Goal: Information Seeking & Learning: Learn about a topic

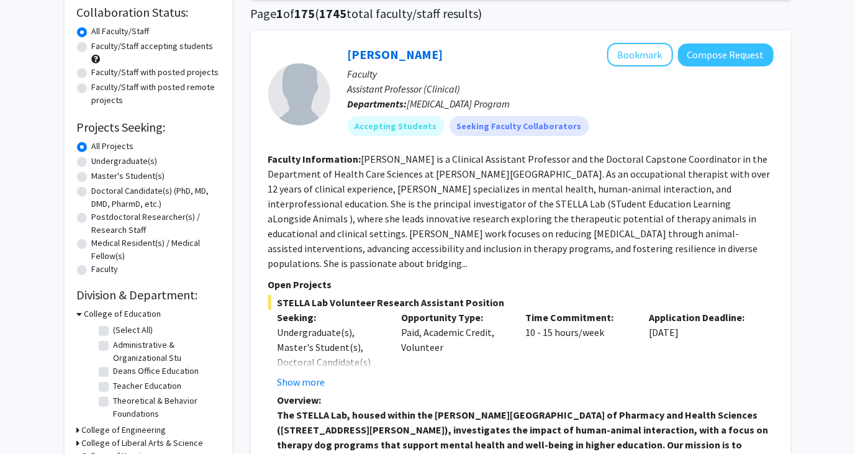
scroll to position [104, 0]
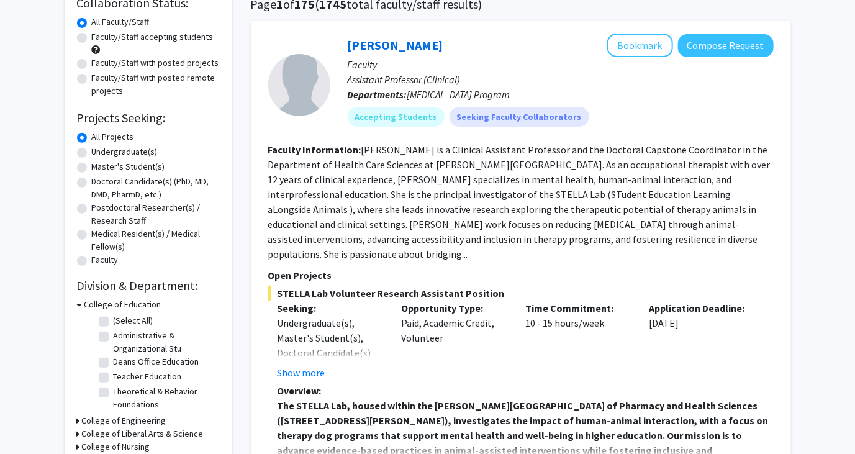
click at [142, 237] on label "Medical Resident(s) / Medical Fellow(s)" at bounding box center [156, 240] width 128 height 26
click at [100, 235] on input "Medical Resident(s) / Medical Fellow(s)" at bounding box center [96, 231] width 8 height 8
radio input "true"
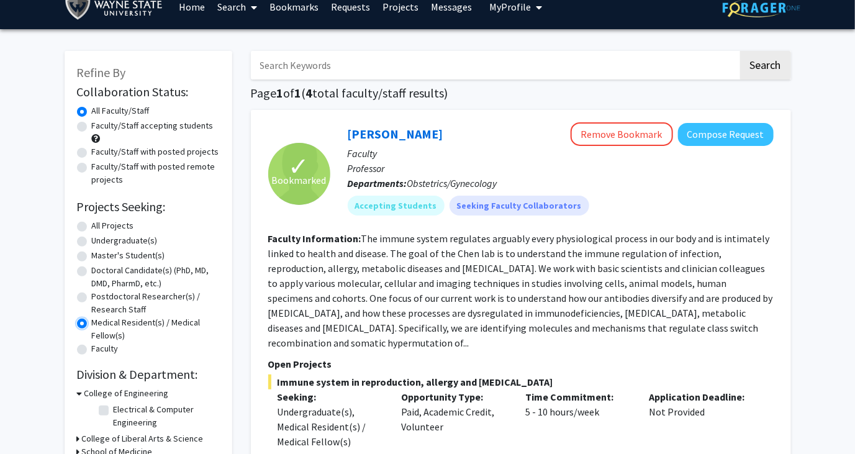
scroll to position [1, 0]
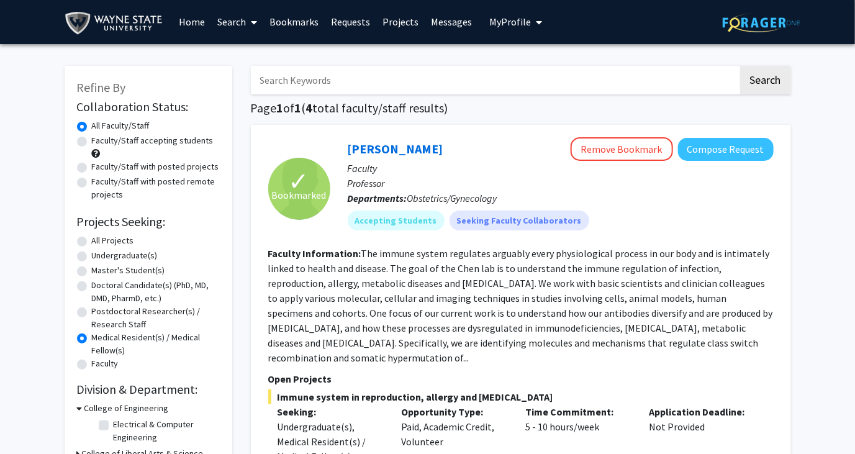
click at [94, 238] on label "All Projects" at bounding box center [113, 240] width 42 height 13
click at [94, 238] on input "All Projects" at bounding box center [96, 238] width 8 height 8
radio input "true"
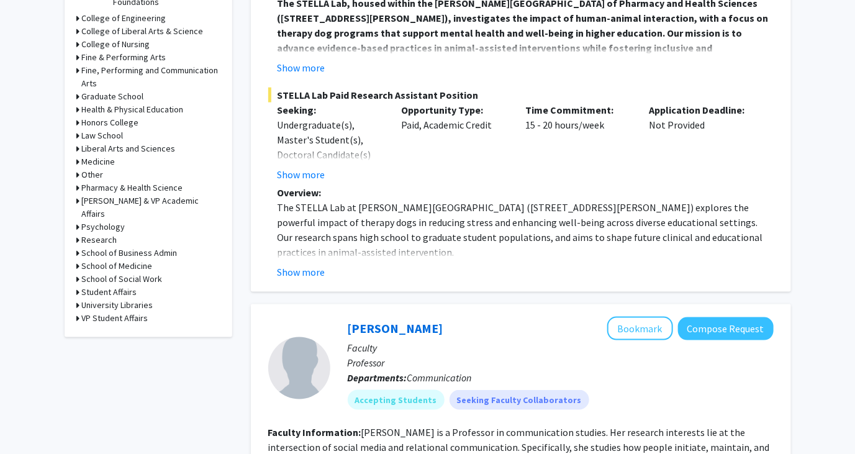
scroll to position [507, 0]
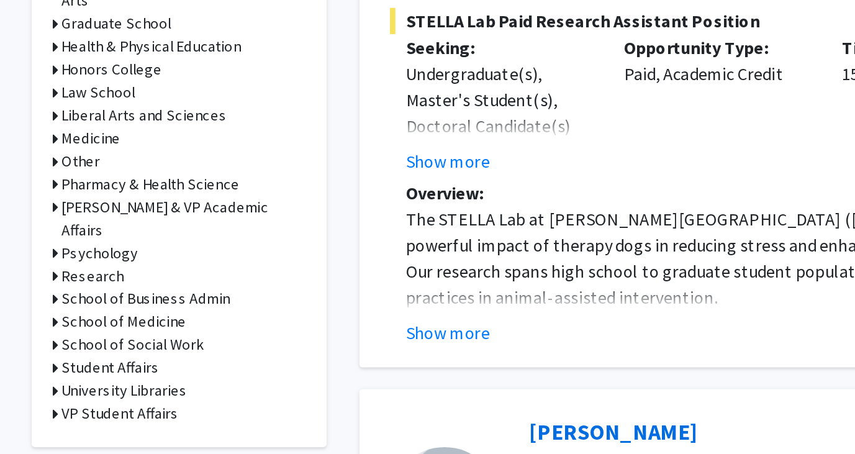
click at [99, 234] on h3 "Research" at bounding box center [99, 240] width 35 height 13
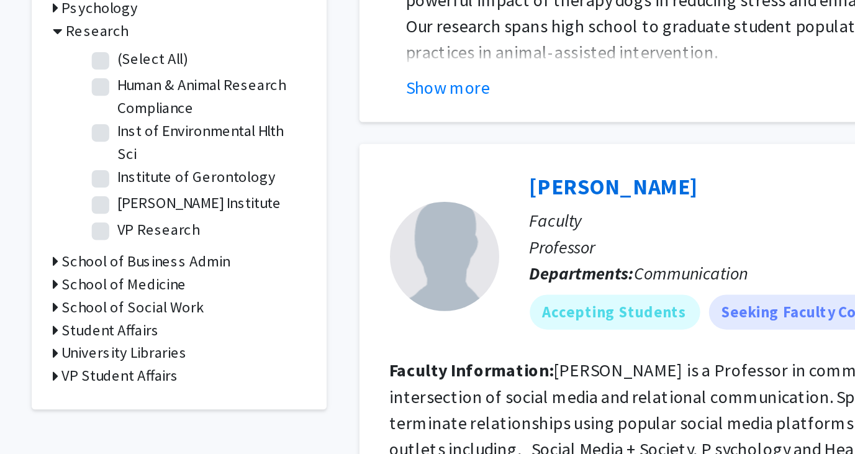
scroll to position [534, 0]
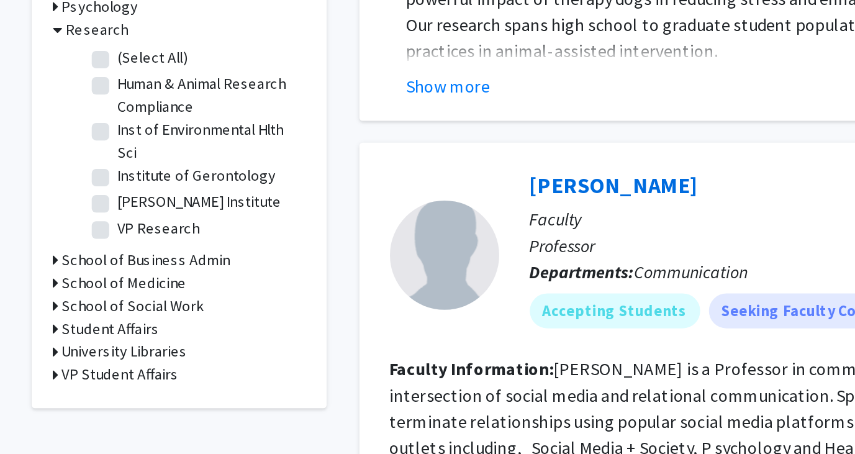
click at [124, 350] on h3 "School of Medicine" at bounding box center [117, 356] width 71 height 13
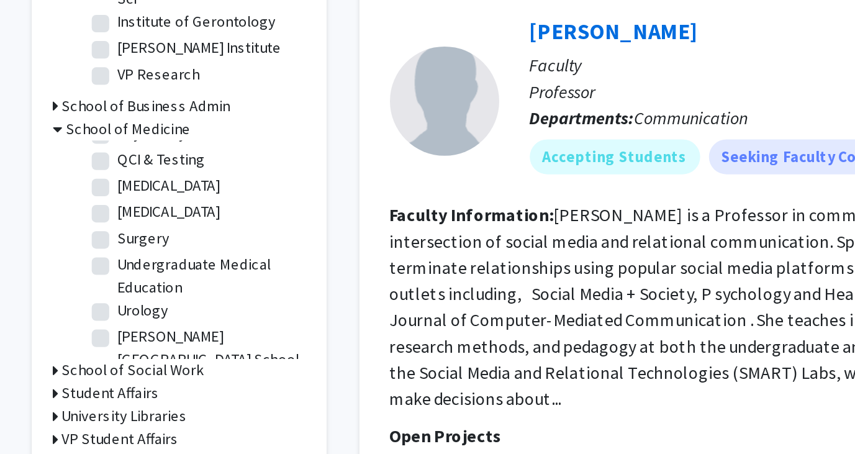
scroll to position [439, 0]
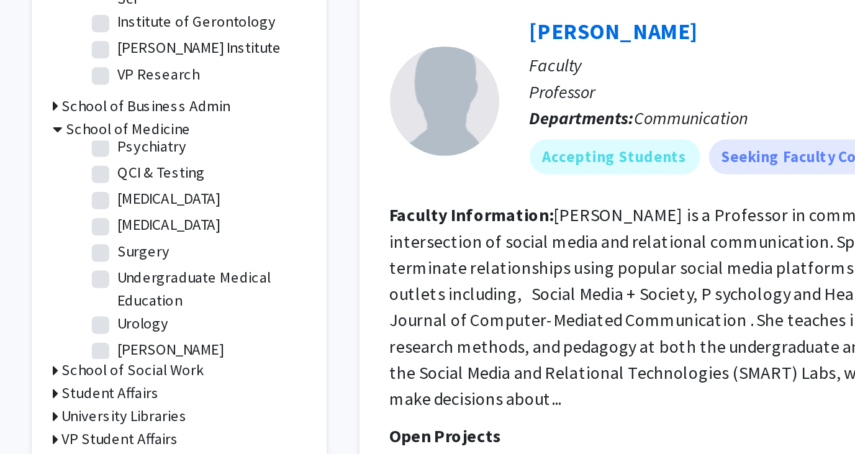
click at [125, 357] on label "Undergraduate Medical Education" at bounding box center [165, 360] width 103 height 26
click at [122, 355] on input "Undergraduate Medical Education" at bounding box center [118, 351] width 8 height 8
checkbox input "true"
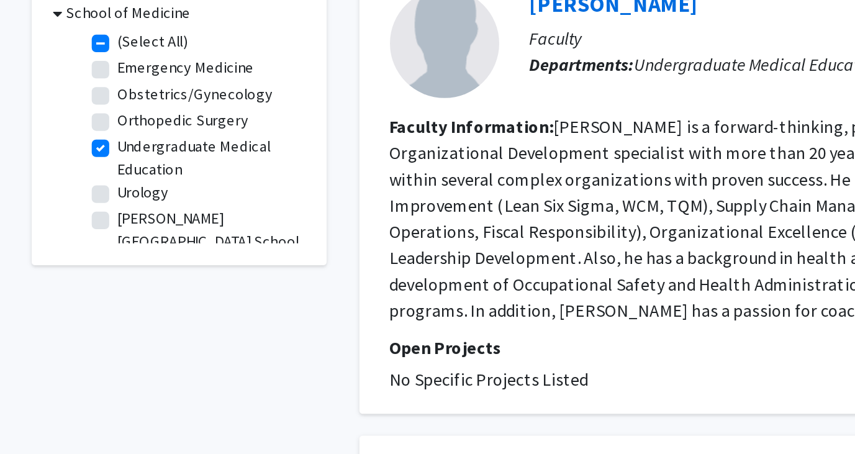
click at [117, 289] on label "Undergraduate Medical Education" at bounding box center [165, 286] width 103 height 26
click at [117, 281] on input "Undergraduate Medical Education" at bounding box center [118, 277] width 8 height 8
checkbox input "false"
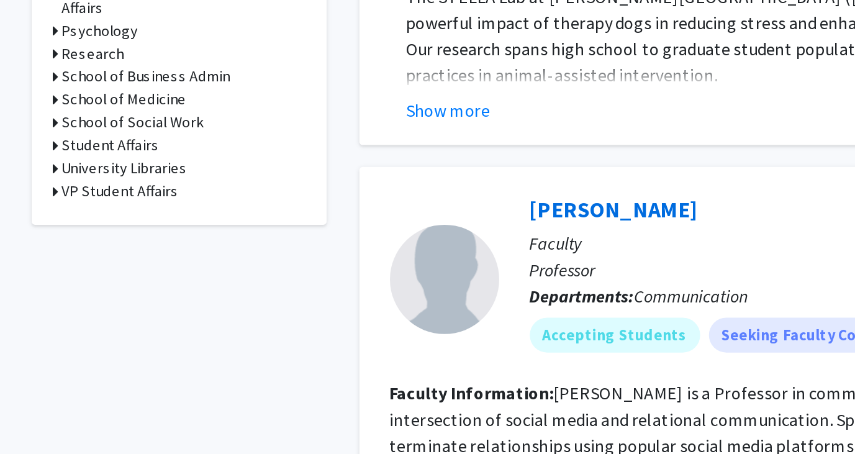
scroll to position [526, 0]
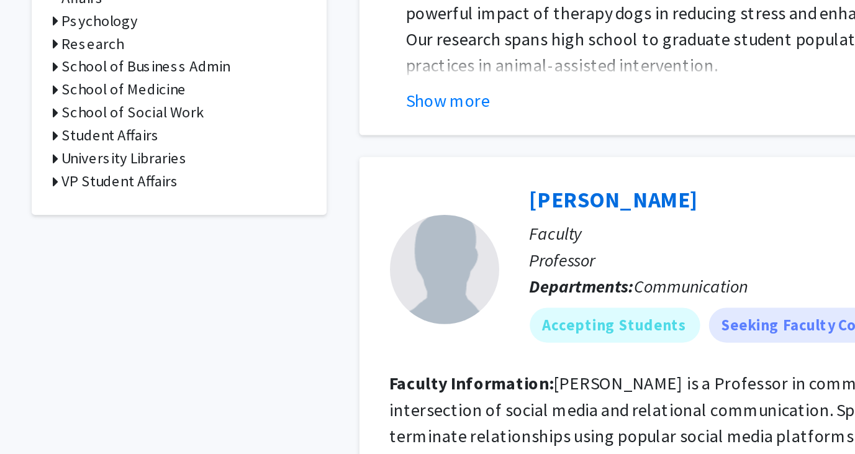
click at [130, 240] on h3 "School of Medicine" at bounding box center [117, 246] width 71 height 13
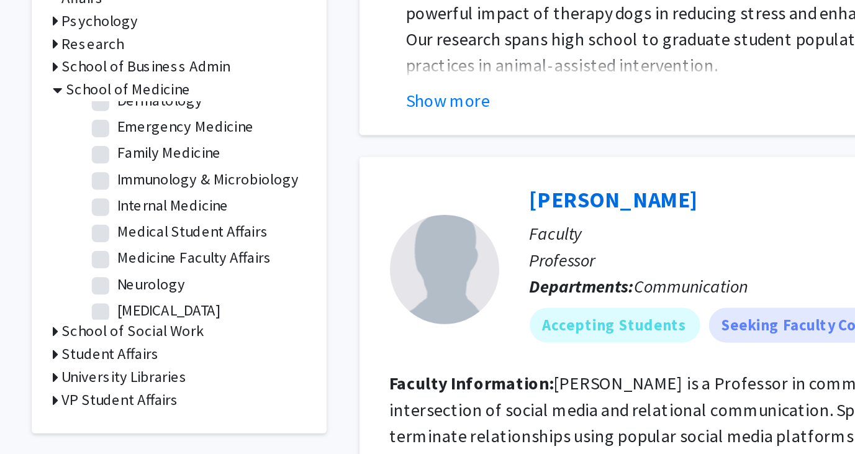
scroll to position [0, 0]
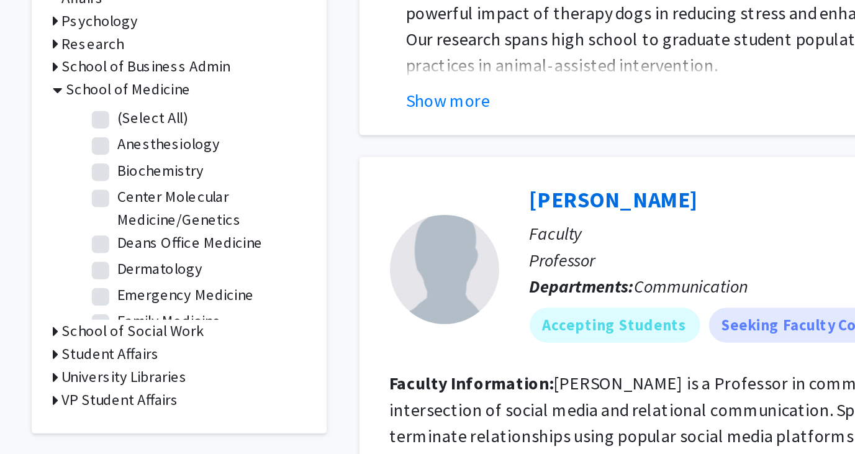
click at [126, 257] on label "(Select All)" at bounding box center [134, 263] width 40 height 13
click at [122, 257] on input "(Select All)" at bounding box center [118, 261] width 8 height 8
checkbox input "true"
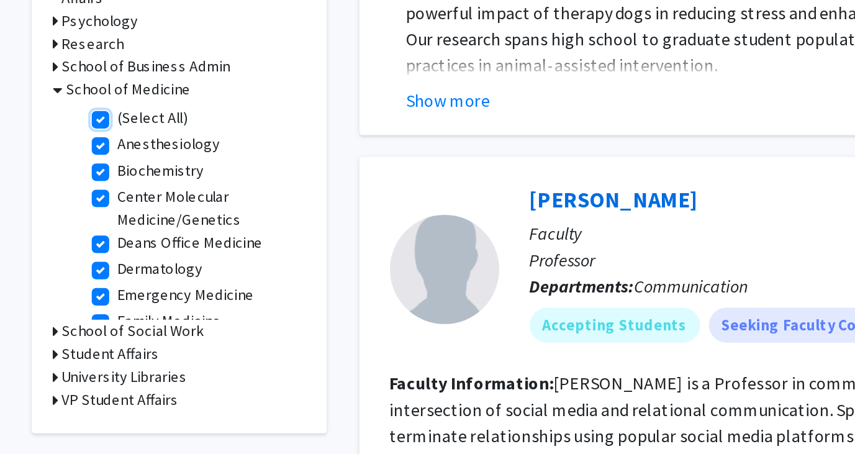
checkbox input "true"
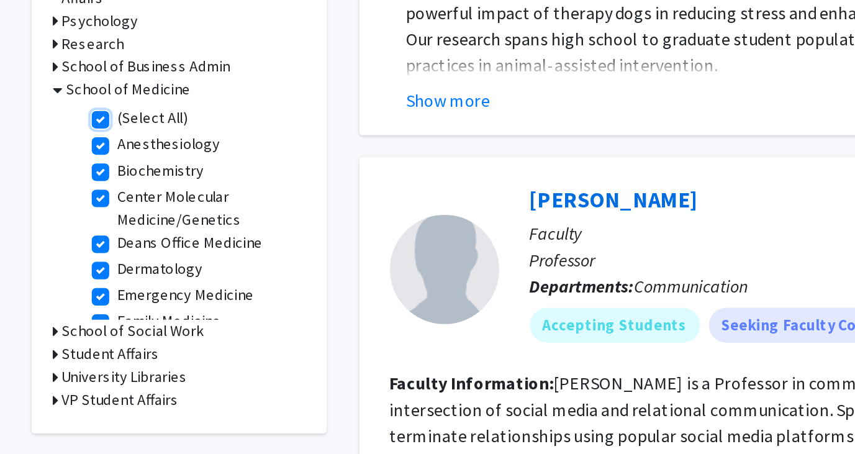
checkbox input "true"
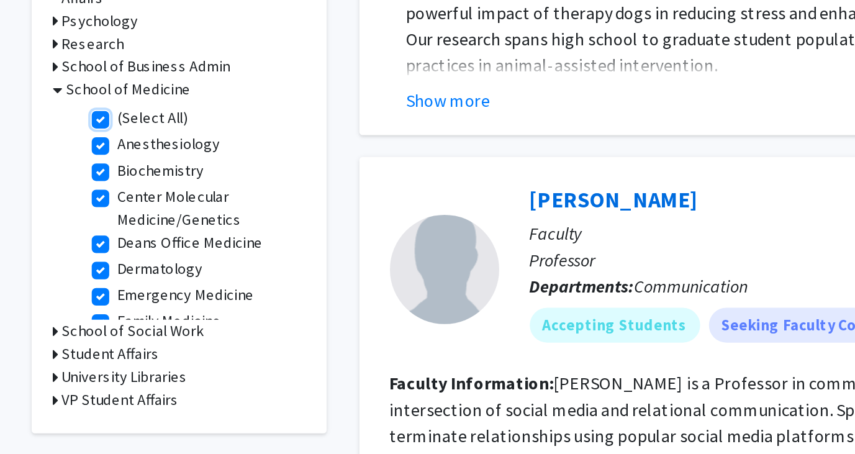
checkbox input "true"
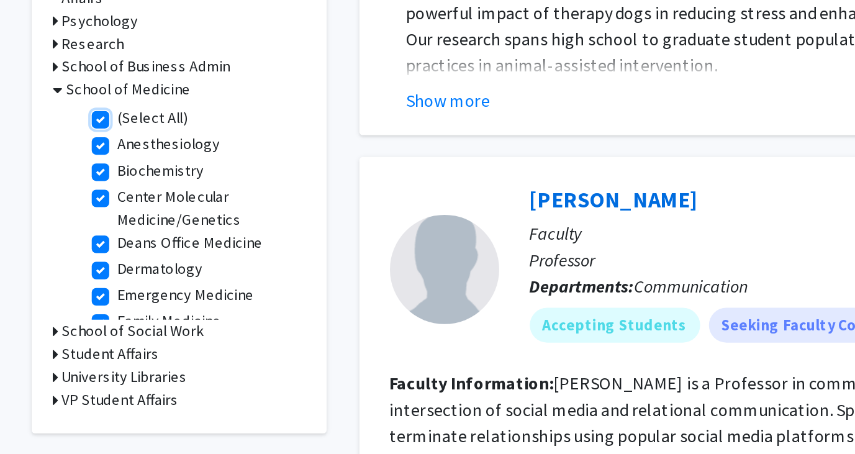
checkbox input "true"
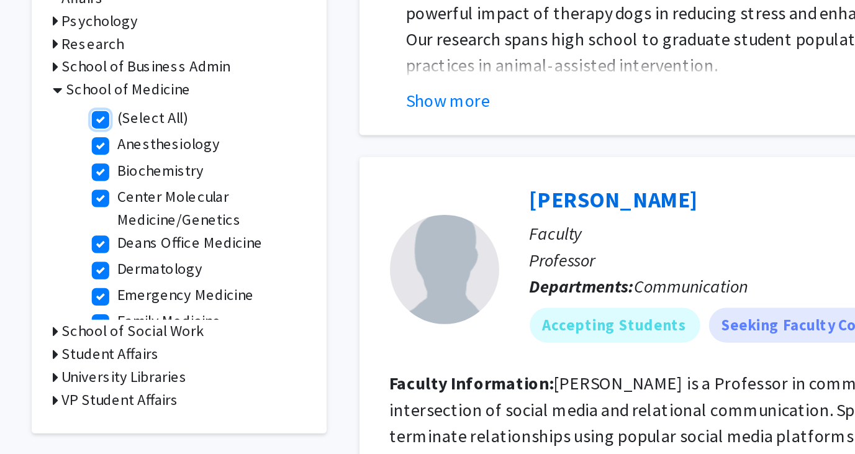
checkbox input "true"
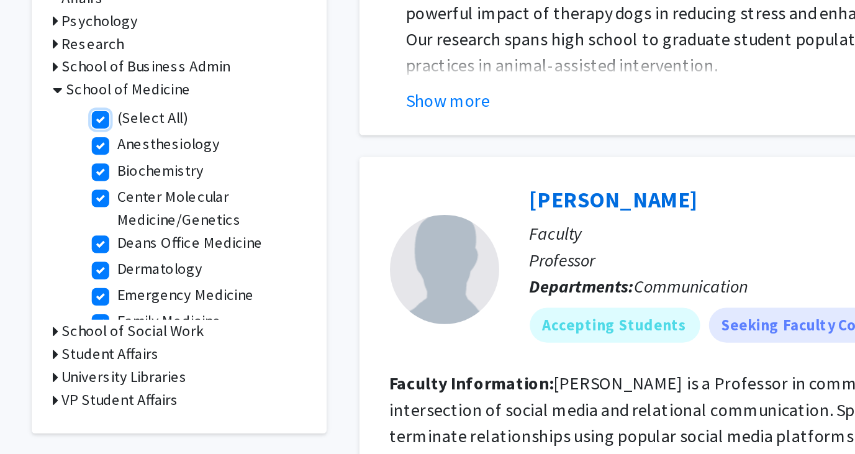
checkbox input "true"
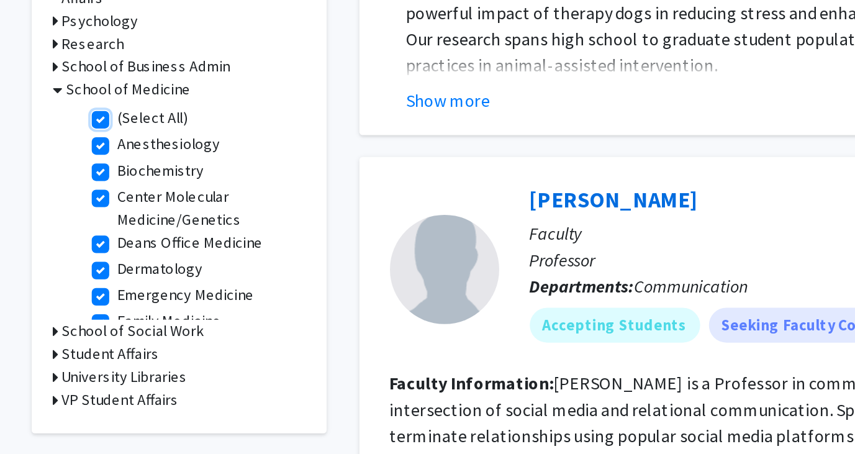
checkbox input "true"
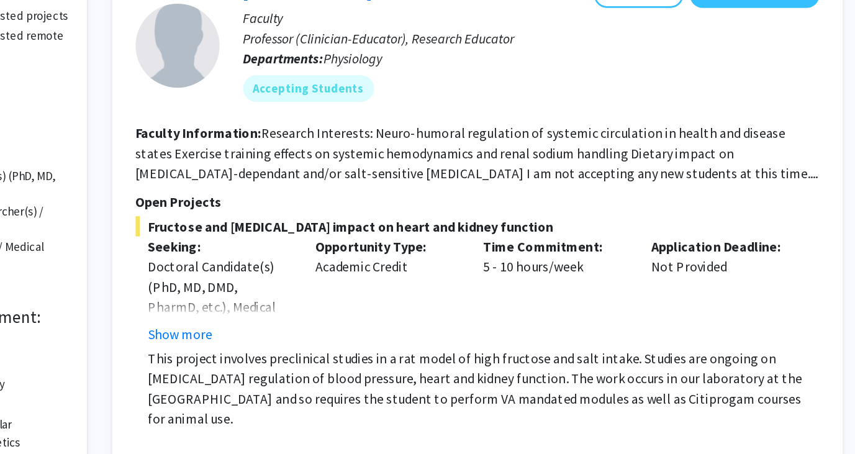
scroll to position [41, 0]
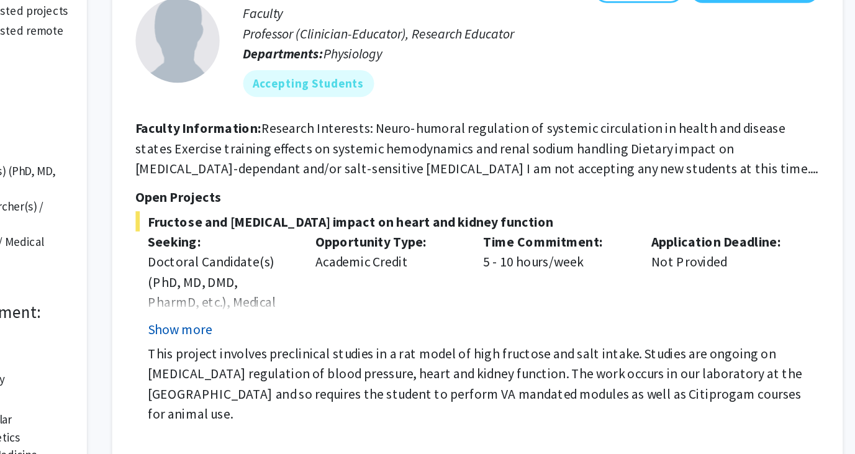
click at [319, 358] on button "Show more" at bounding box center [302, 361] width 48 height 15
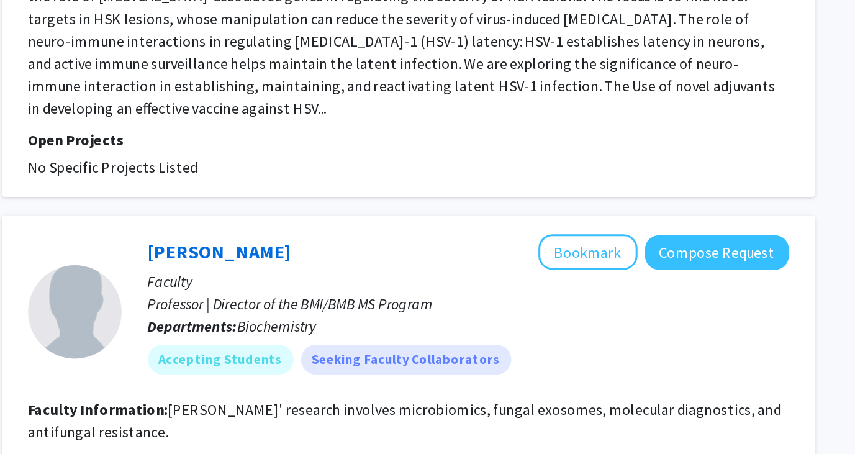
scroll to position [3017, 0]
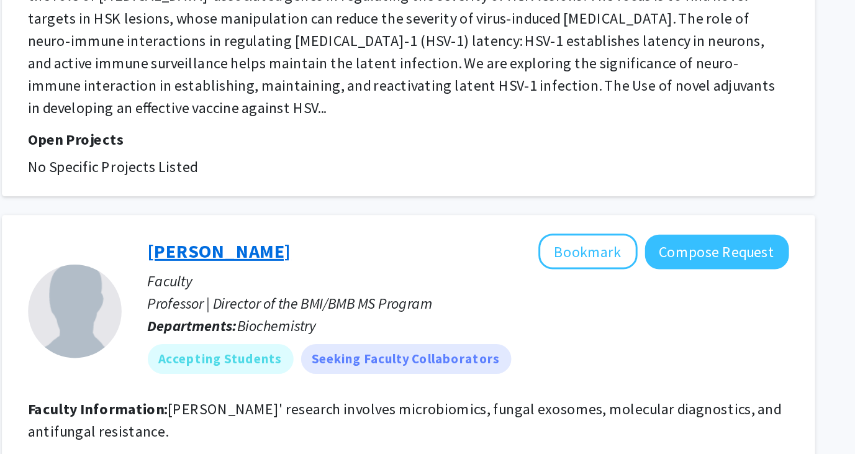
click at [365, 311] on link "[PERSON_NAME]" at bounding box center [396, 319] width 96 height 16
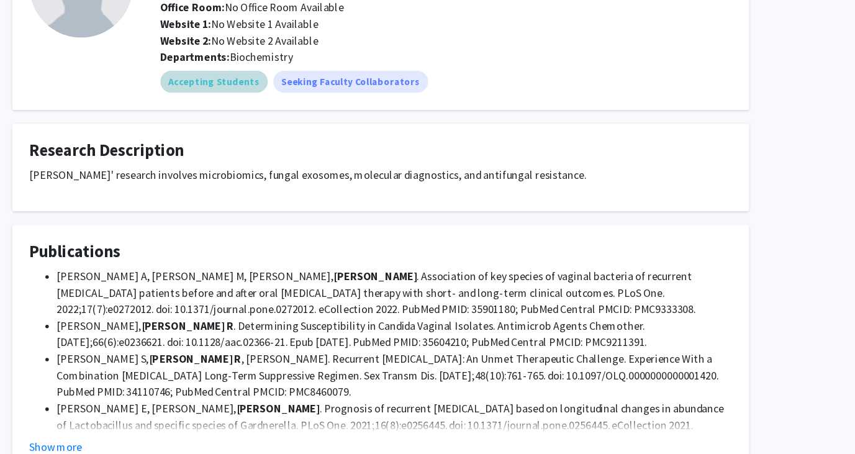
scroll to position [177, 0]
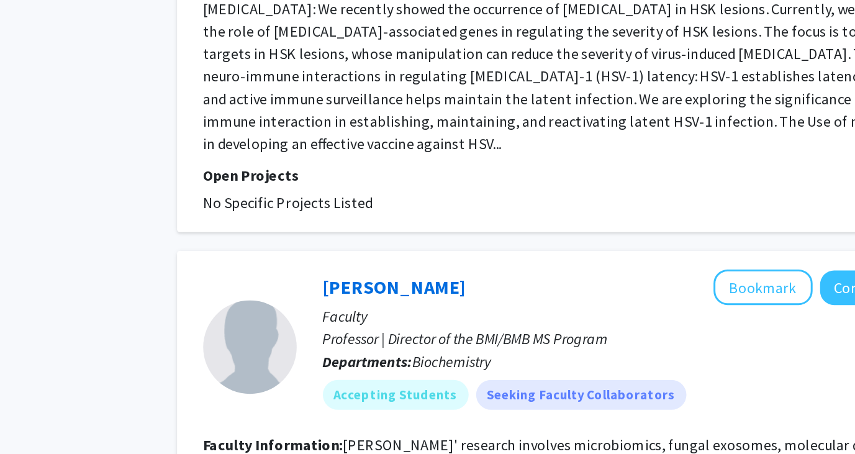
scroll to position [3058, 0]
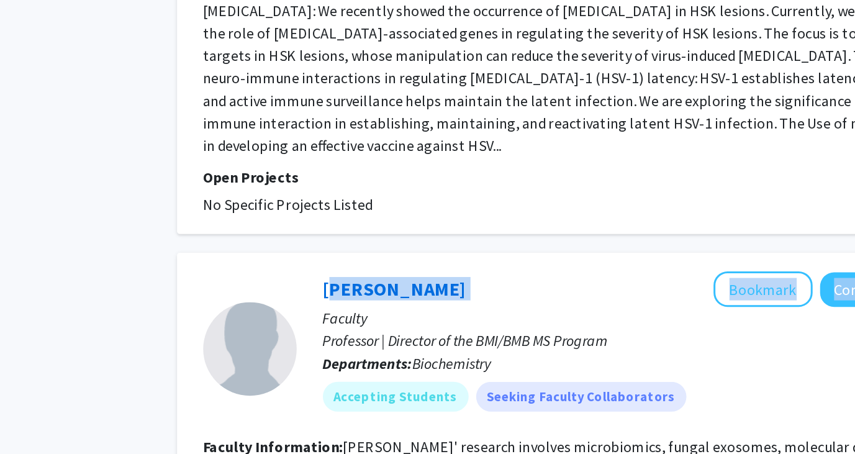
drag, startPoint x: 432, startPoint y: 137, endPoint x: 343, endPoint y: 136, distance: 88.8
click at [343, 237] on div "[PERSON_NAME] Bookmark Compose Request Faculty Professor | Director of the BMI/…" at bounding box center [552, 288] width 444 height 102
copy div "[PERSON_NAME] Bookmark Compose Request"
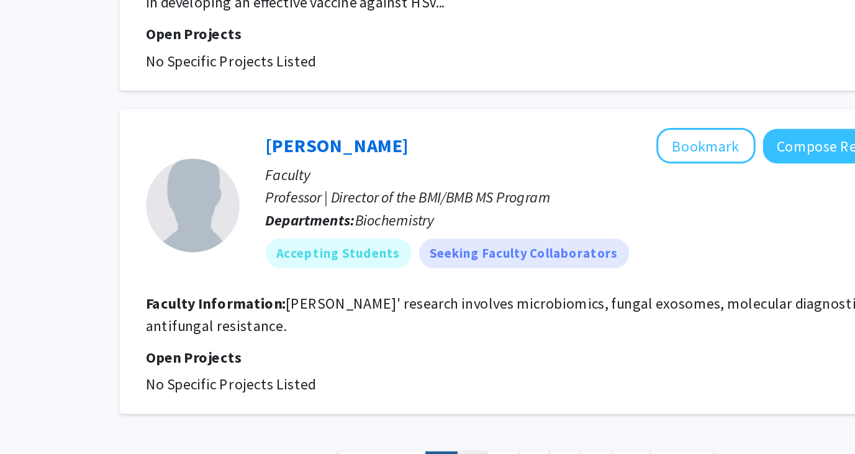
click at [481, 452] on link "2" at bounding box center [485, 463] width 21 height 22
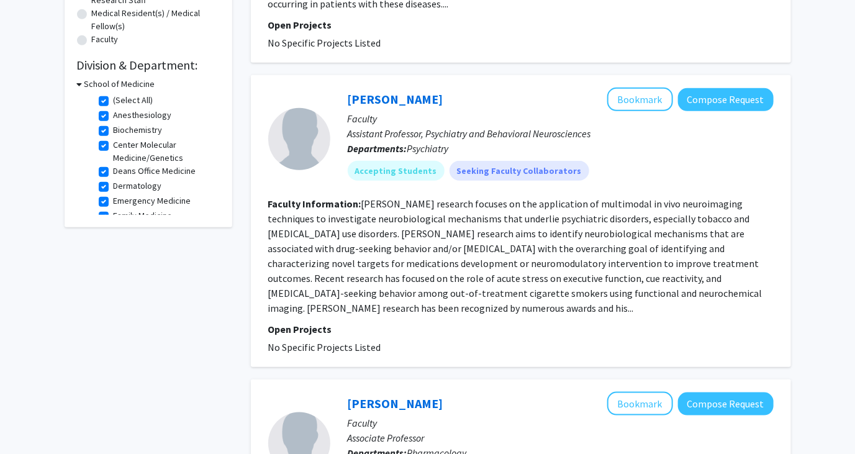
scroll to position [324, 0]
click at [118, 98] on label "(Select All)" at bounding box center [134, 100] width 40 height 13
click at [118, 98] on input "(Select All)" at bounding box center [118, 98] width 8 height 8
checkbox input "false"
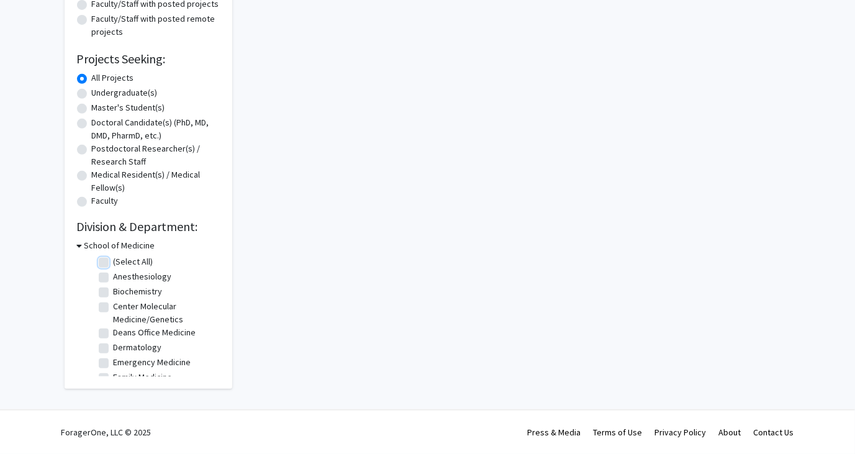
checkbox input "false"
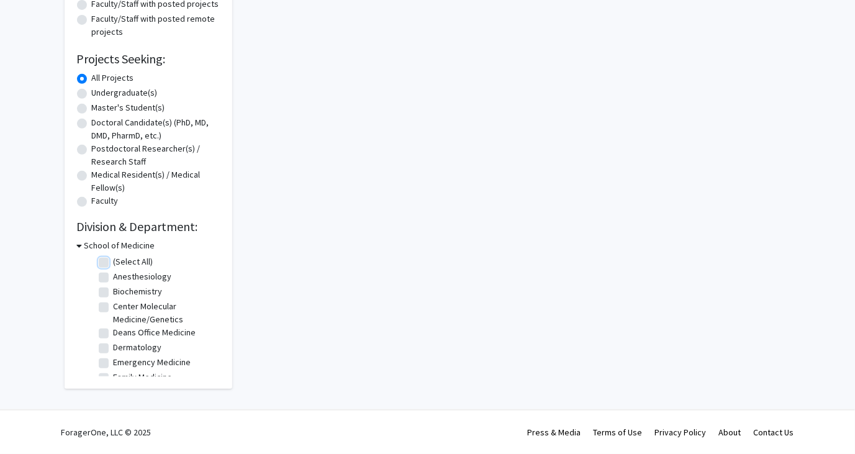
checkbox input "false"
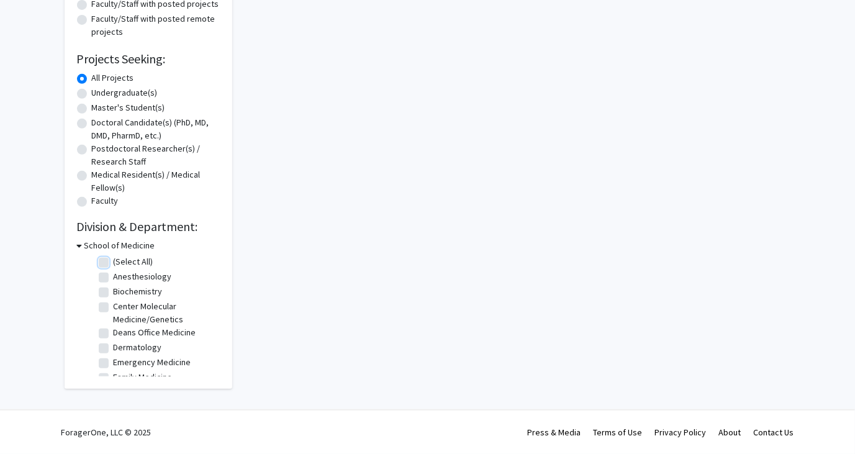
checkbox input "false"
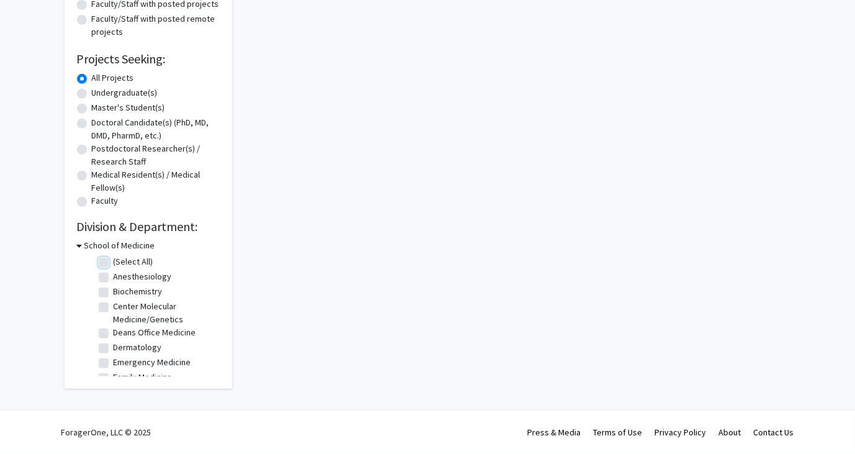
checkbox input "false"
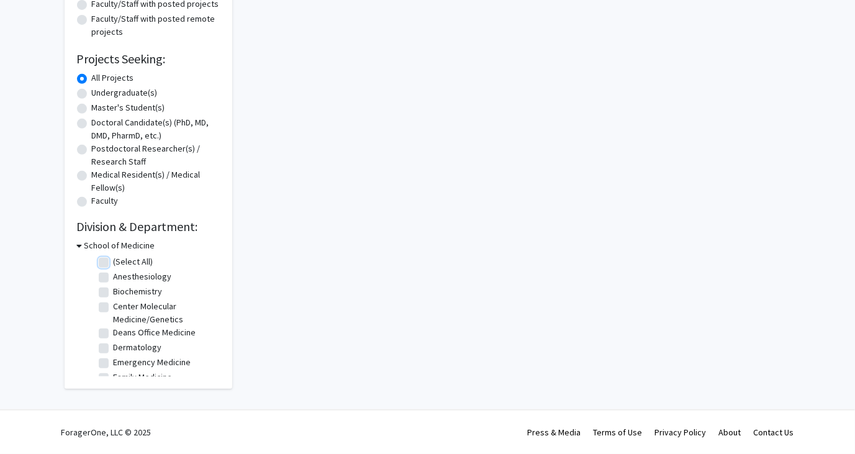
checkbox input "false"
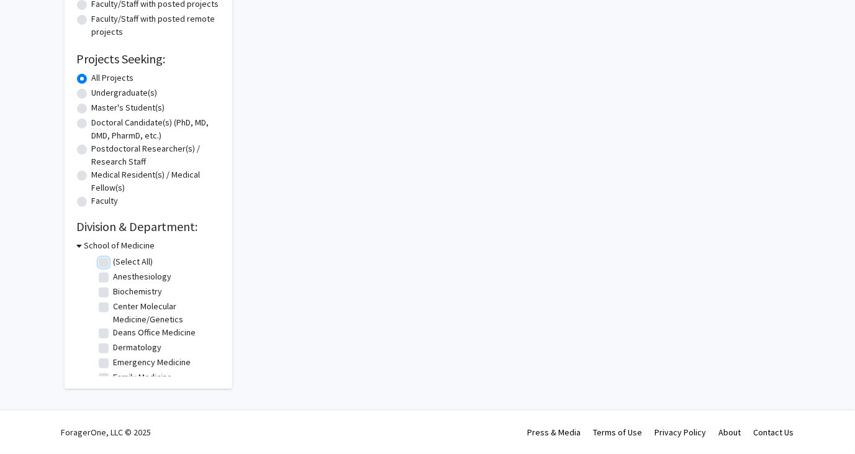
checkbox input "false"
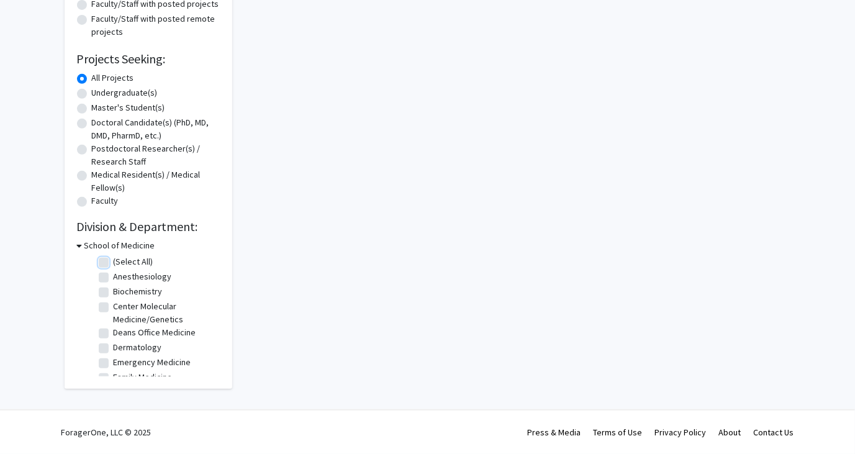
checkbox input "false"
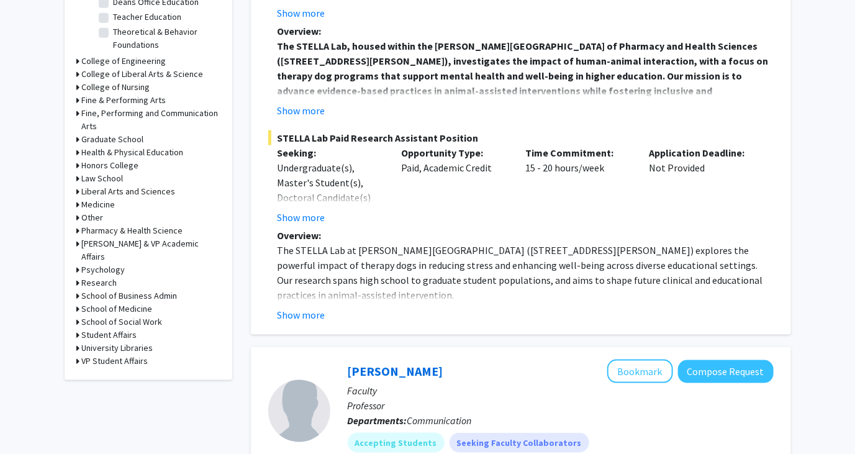
scroll to position [465, 0]
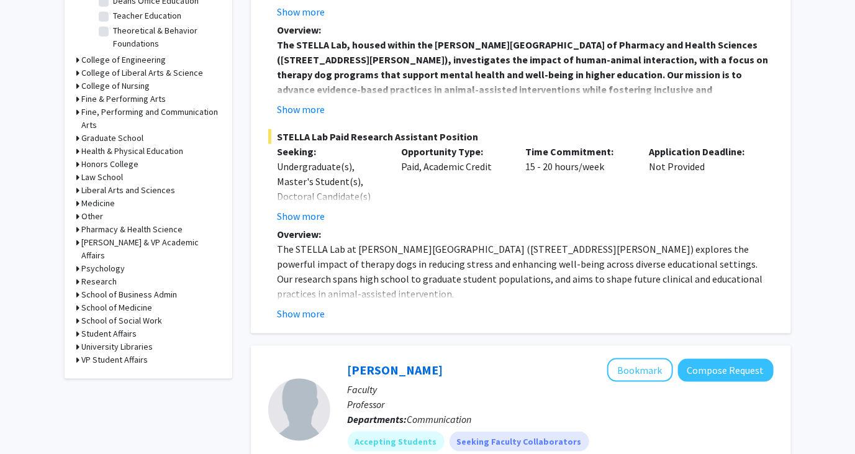
click at [119, 301] on h3 "School of Medicine" at bounding box center [117, 307] width 71 height 13
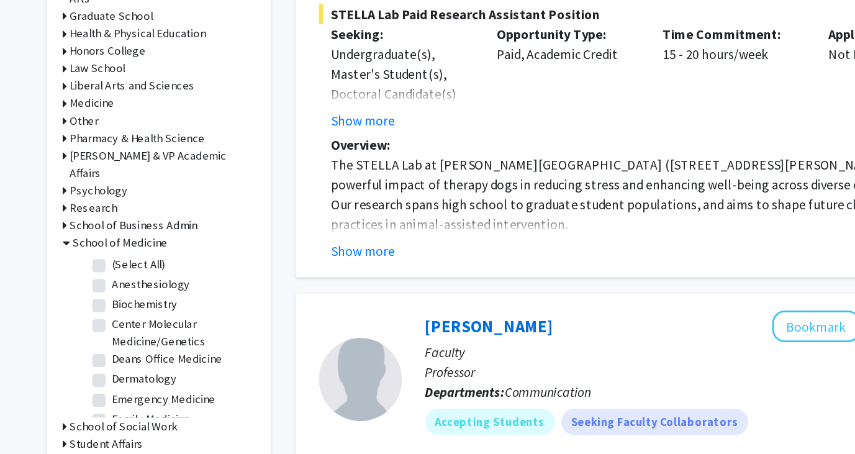
scroll to position [481, 0]
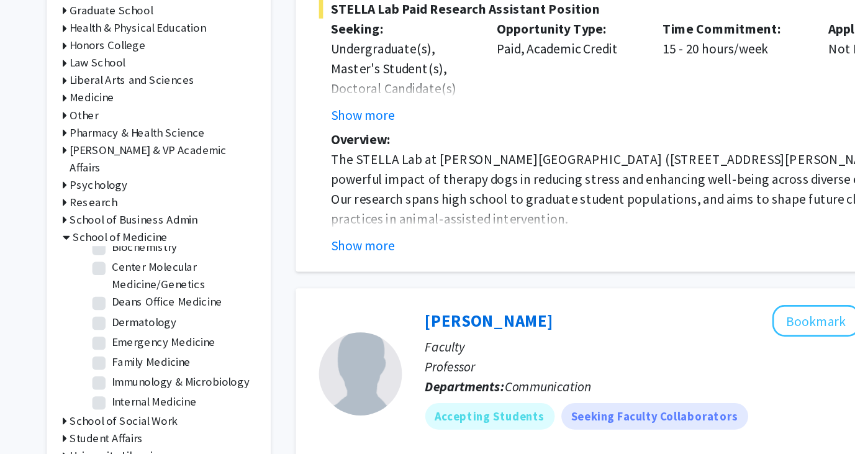
click at [130, 293] on label "Biochemistry" at bounding box center [138, 299] width 49 height 13
click at [122, 293] on input "Biochemistry" at bounding box center [118, 297] width 8 height 8
checkbox input "true"
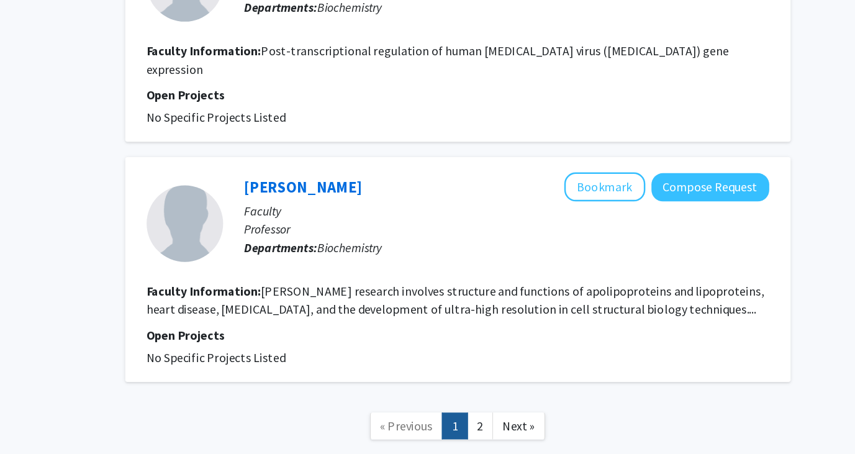
scroll to position [1708, 0]
click at [538, 421] on link "2" at bounding box center [539, 432] width 21 height 22
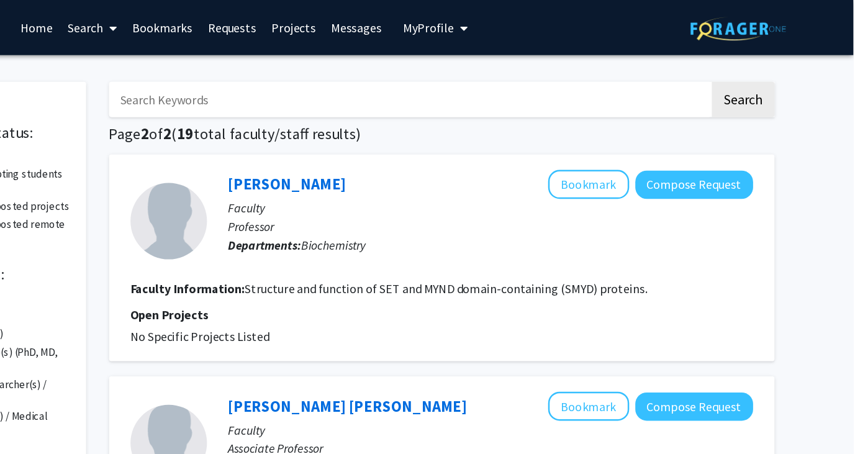
click at [413, 20] on link "Projects" at bounding box center [400, 22] width 48 height 43
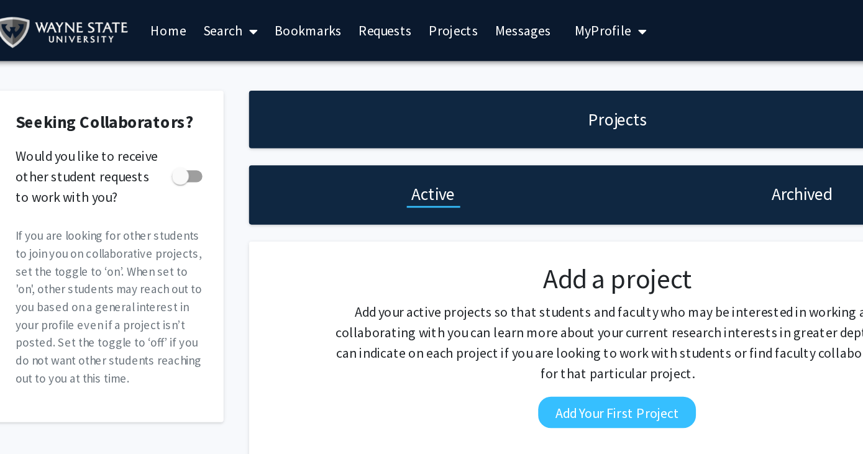
click at [459, 29] on link "Messages" at bounding box center [455, 22] width 53 height 43
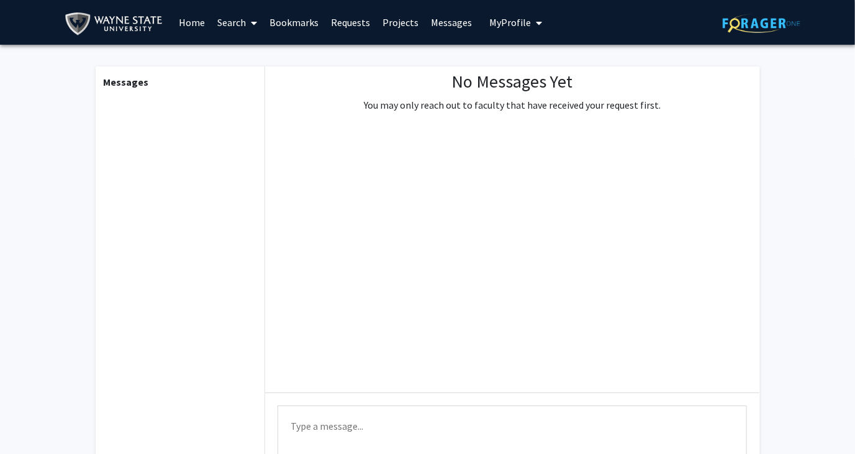
click at [216, 19] on link "Search" at bounding box center [237, 22] width 52 height 43
click at [191, 19] on link "Home" at bounding box center [192, 22] width 39 height 43
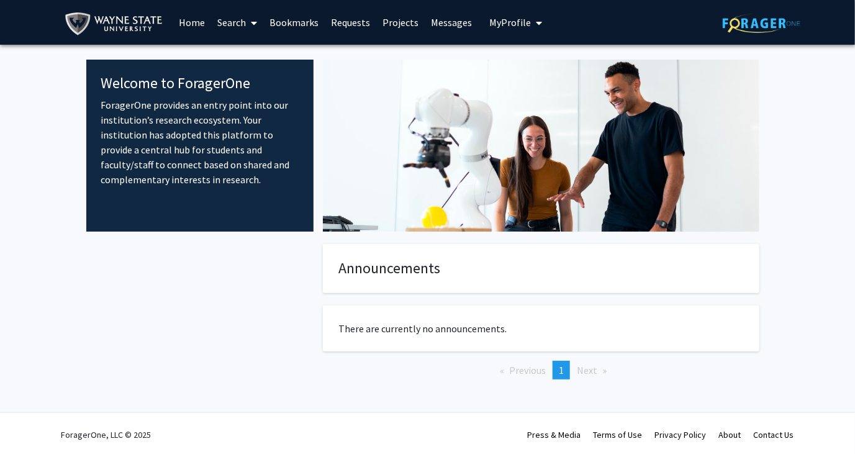
click at [240, 21] on link "Search" at bounding box center [237, 22] width 52 height 43
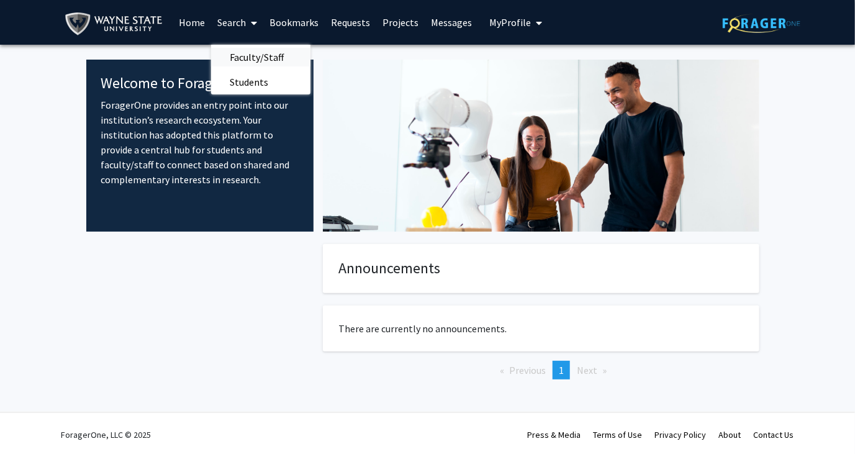
click at [255, 57] on span "Faculty/Staff" at bounding box center [256, 57] width 91 height 25
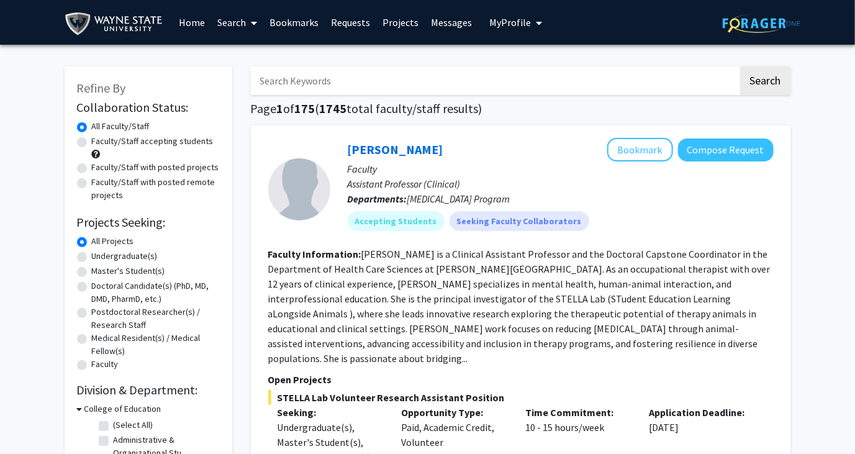
click at [250, 24] on span at bounding box center [251, 22] width 11 height 43
click at [250, 81] on span "Students" at bounding box center [249, 82] width 76 height 25
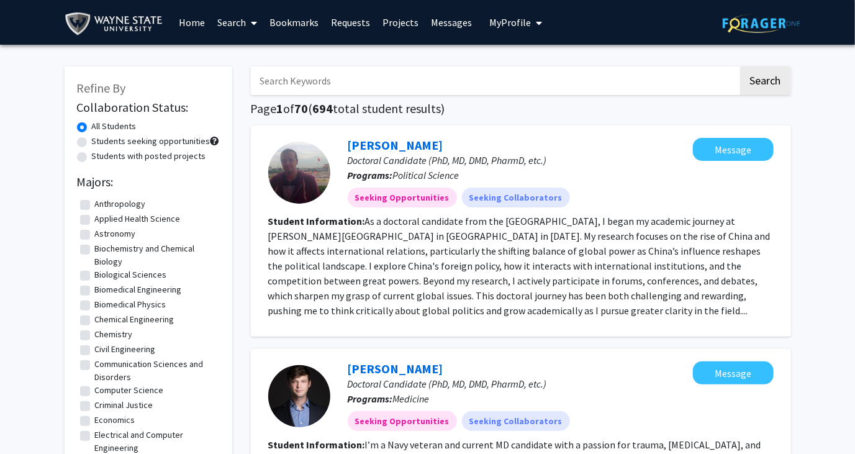
click at [117, 141] on label "Students seeking opportunities" at bounding box center [151, 141] width 119 height 13
click at [100, 141] on input "Students seeking opportunities" at bounding box center [96, 139] width 8 height 8
radio input "true"
click at [119, 157] on label "Students with posted projects" at bounding box center [149, 156] width 114 height 13
click at [100, 157] on input "Students with posted projects" at bounding box center [96, 154] width 8 height 8
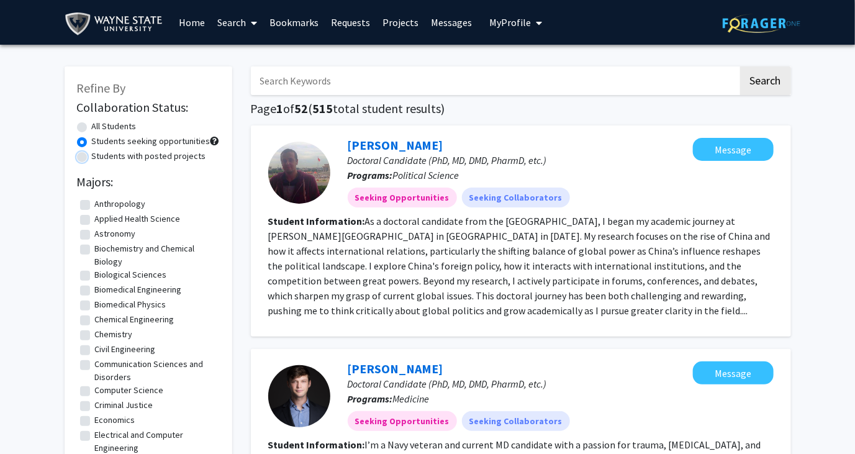
radio input "true"
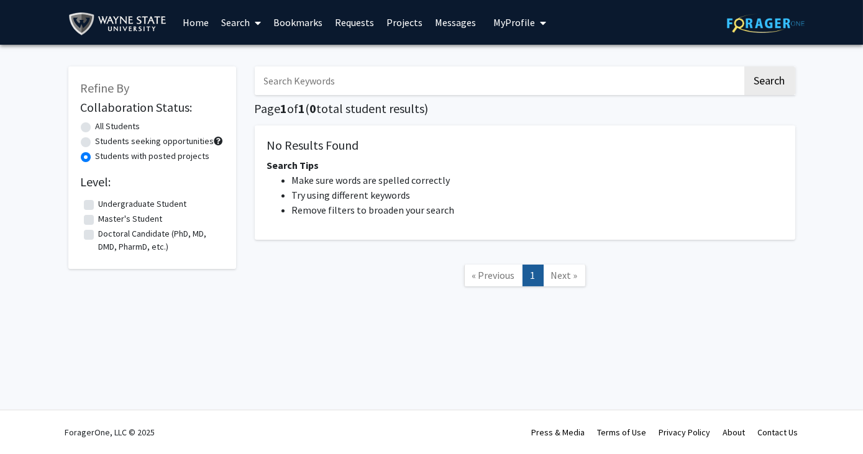
click at [106, 135] on label "Students seeking opportunities" at bounding box center [155, 141] width 119 height 13
click at [104, 135] on input "Students seeking opportunities" at bounding box center [100, 139] width 8 height 8
radio input "true"
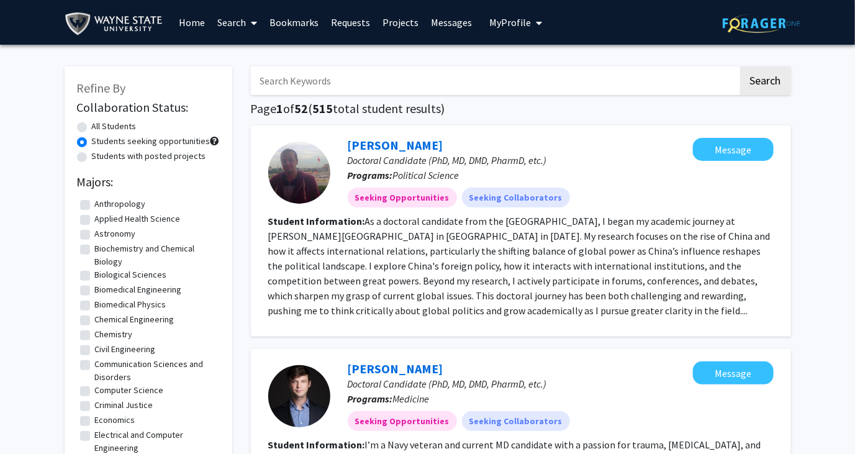
click at [97, 124] on label "All Students" at bounding box center [114, 126] width 45 height 13
click at [97, 124] on input "All Students" at bounding box center [96, 124] width 8 height 8
radio input "true"
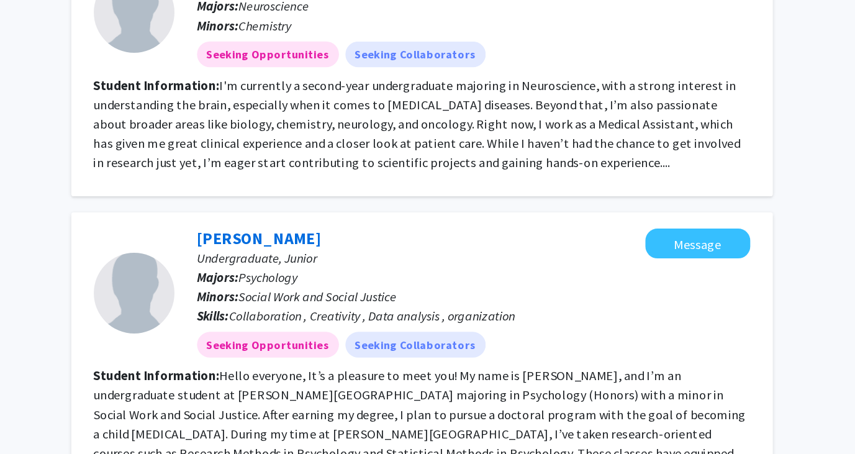
scroll to position [1764, 0]
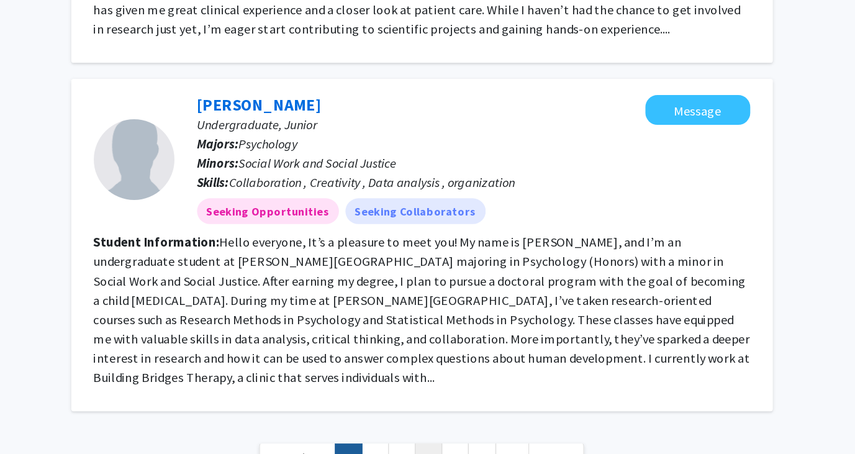
click at [517, 446] on link "4" at bounding box center [526, 457] width 21 height 22
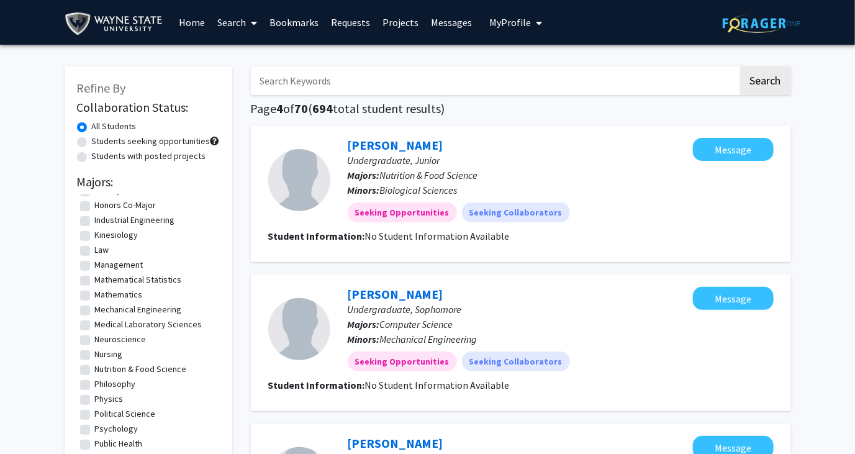
click at [192, 31] on link "Home" at bounding box center [192, 22] width 39 height 43
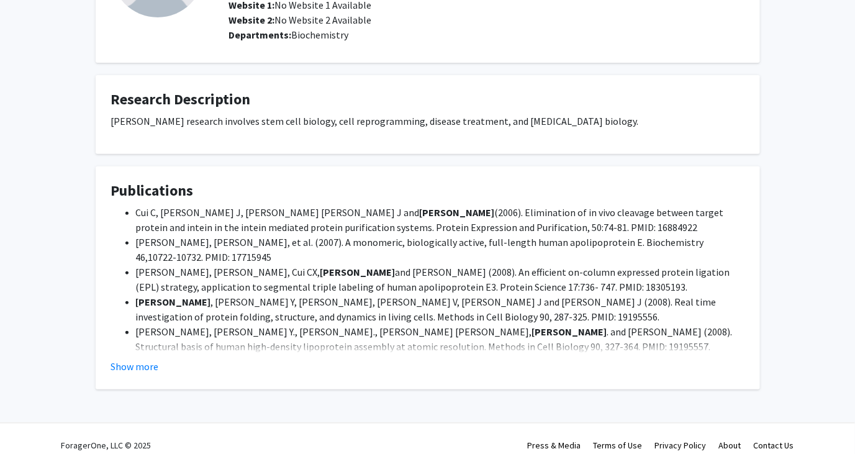
scroll to position [157, 0]
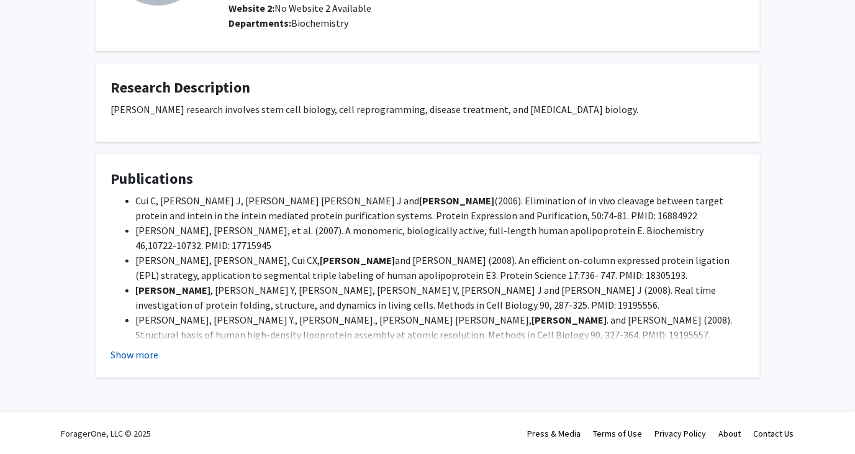
click at [134, 360] on button "Show more" at bounding box center [135, 354] width 48 height 15
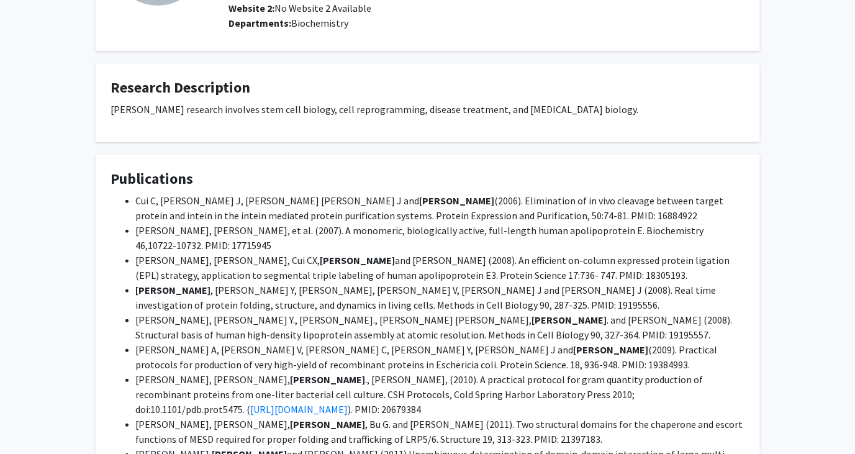
scroll to position [331, 0]
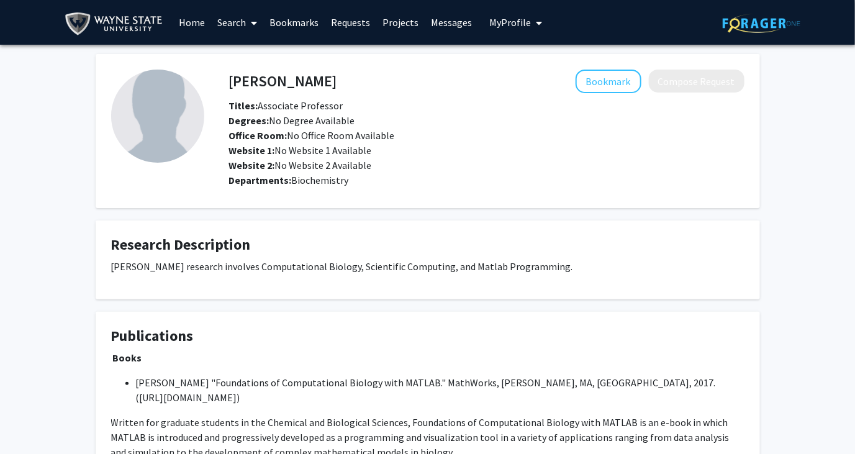
scroll to position [157, 0]
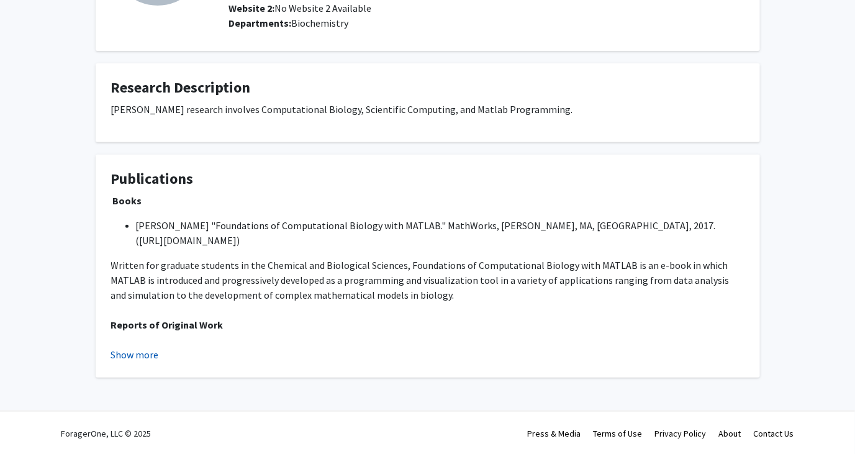
click at [128, 350] on button "Show more" at bounding box center [135, 354] width 48 height 15
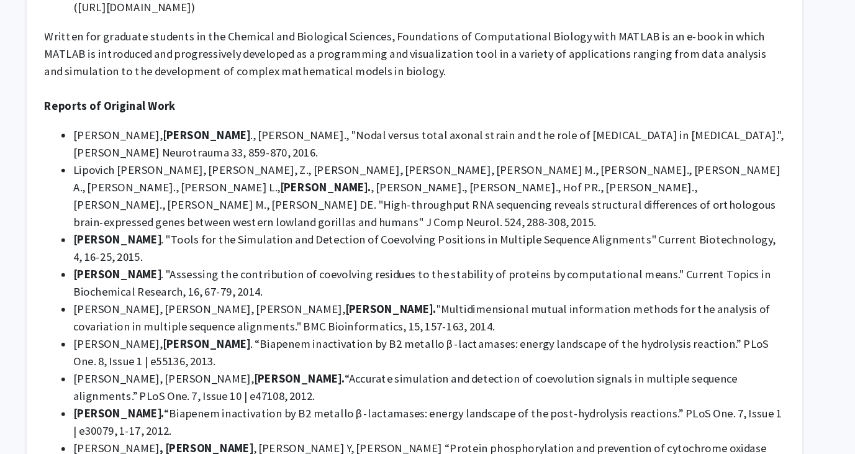
scroll to position [585, 0]
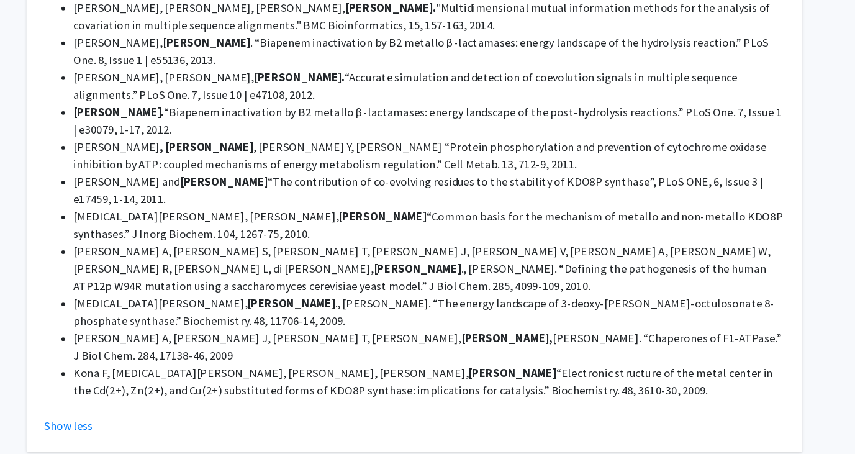
click at [419, 377] on li "Kona F, Tao P, Martin P, Xu X, Gatti D.L. “Electronic structure of the metal ce…" at bounding box center [440, 392] width 609 height 30
click at [422, 337] on div "Books Gatti D.L. "Foundations of Computational Biology with MATLAB." MathWorks,…" at bounding box center [428, 91] width 634 height 651
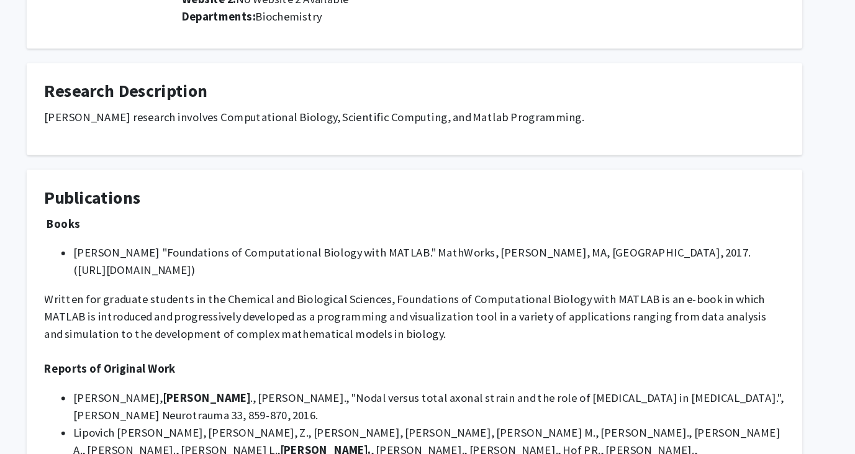
scroll to position [0, 0]
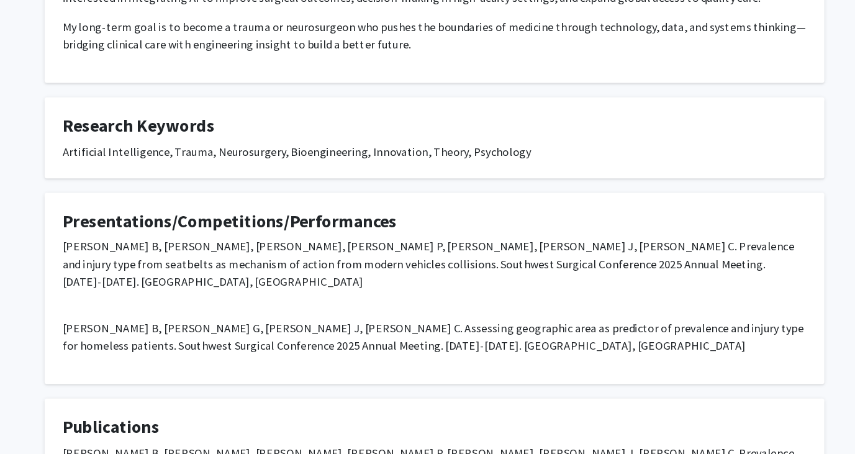
scroll to position [261, 0]
click at [511, 270] on p "Rogers B, Jebbia M, Liang Q, Nguyen P, Lu Z, Cruz J, Barrios C. Prevalence and …" at bounding box center [428, 291] width 634 height 45
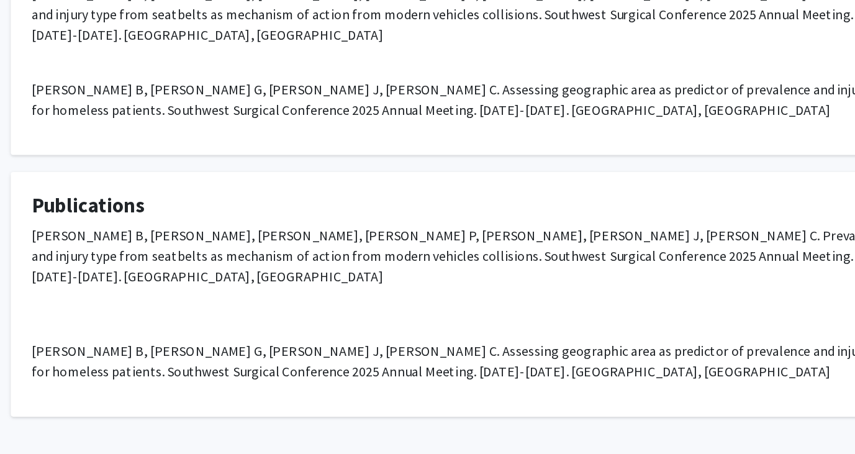
scroll to position [424, 0]
